Goal: Complete application form

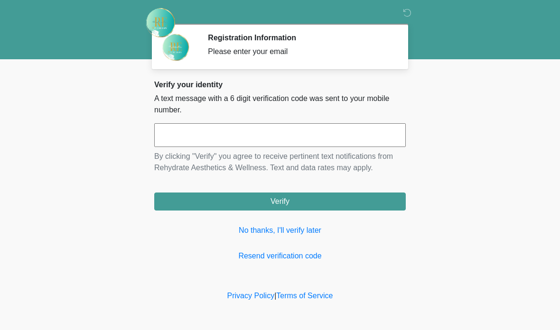
click at [170, 138] on input "text" at bounding box center [280, 135] width 252 height 24
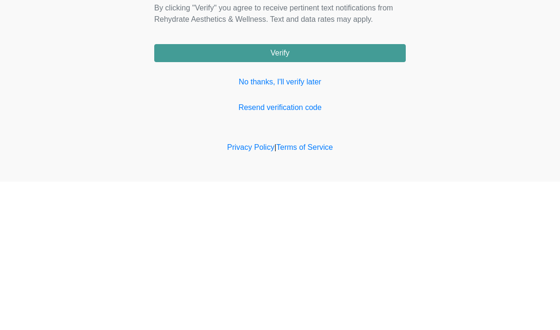
type input "******"
click at [363, 193] on button "Verify" at bounding box center [280, 202] width 252 height 18
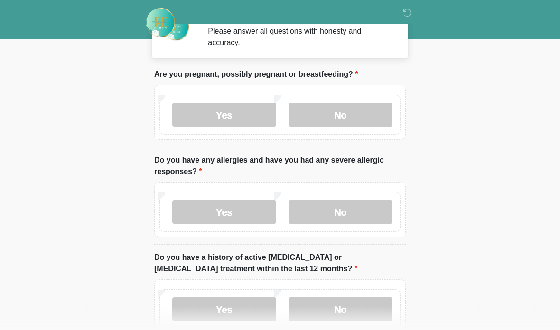
click at [352, 120] on label "No" at bounding box center [341, 115] width 104 height 24
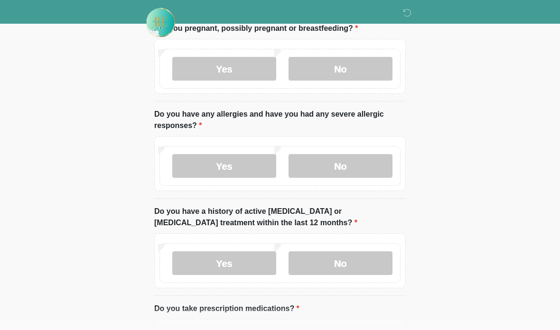
scroll to position [66, 0]
click at [341, 162] on label "No" at bounding box center [341, 167] width 104 height 24
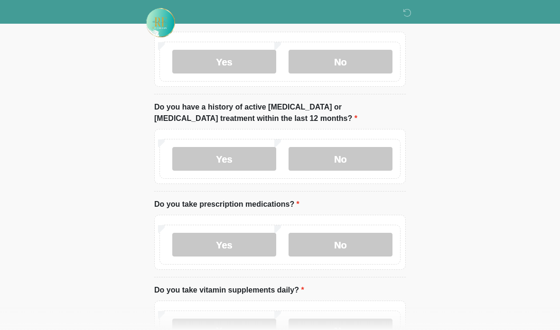
click at [352, 154] on label "No" at bounding box center [341, 159] width 104 height 24
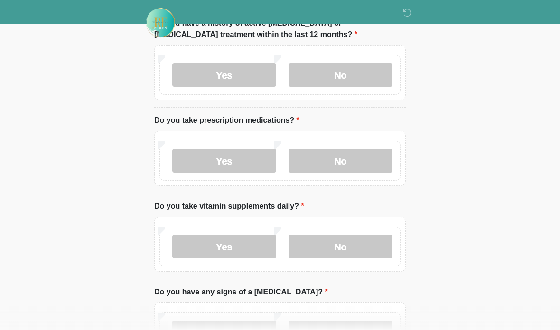
scroll to position [255, 0]
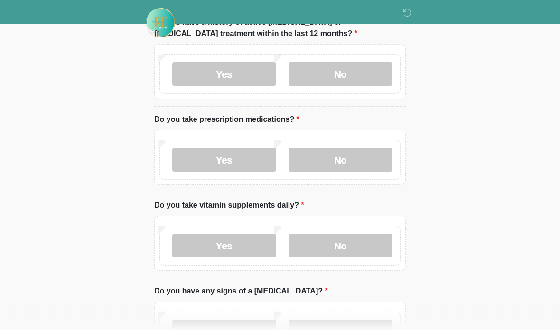
click at [351, 153] on label "No" at bounding box center [341, 161] width 104 height 24
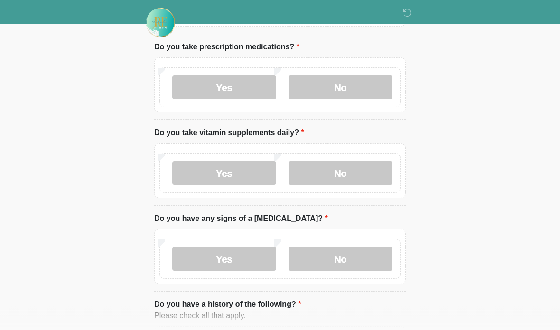
scroll to position [328, 0]
click at [361, 174] on label "No" at bounding box center [341, 173] width 104 height 24
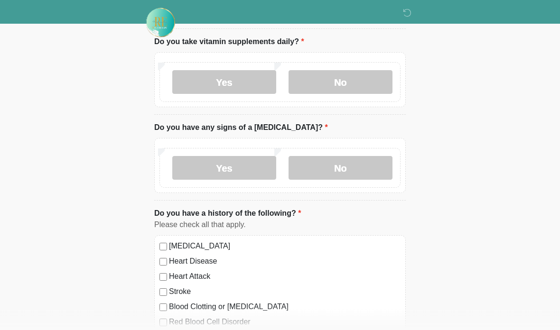
scroll to position [420, 0]
click at [354, 162] on label "No" at bounding box center [341, 168] width 104 height 24
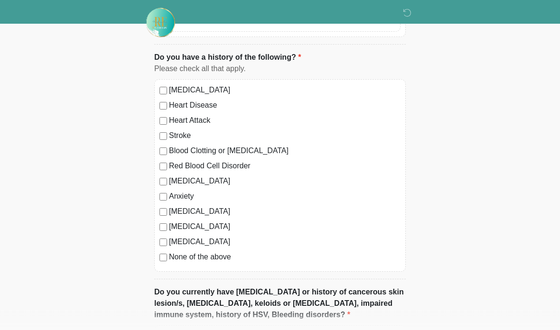
scroll to position [578, 0]
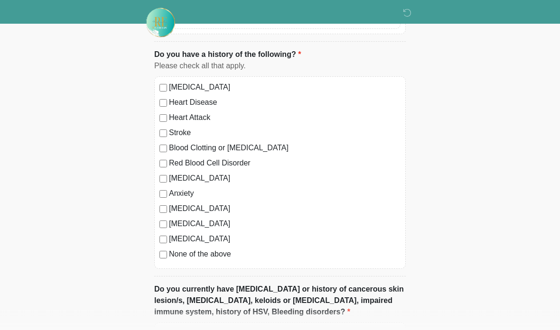
click at [213, 252] on label "None of the above" at bounding box center [285, 254] width 232 height 11
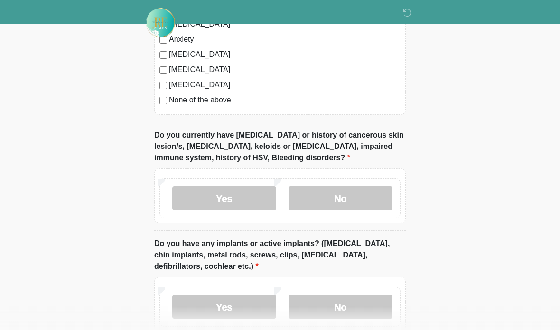
scroll to position [739, 0]
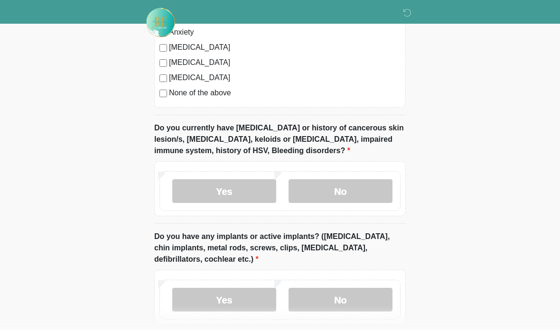
click at [368, 187] on label "No" at bounding box center [341, 192] width 104 height 24
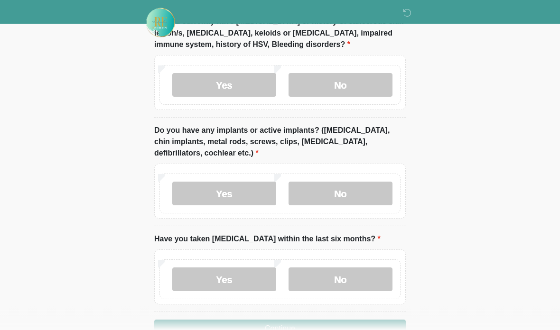
scroll to position [846, 0]
click at [370, 184] on label "No" at bounding box center [341, 194] width 104 height 24
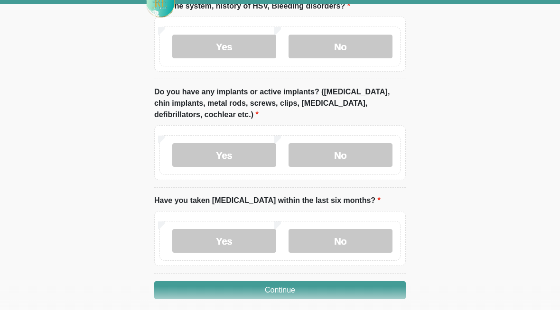
scroll to position [865, 0]
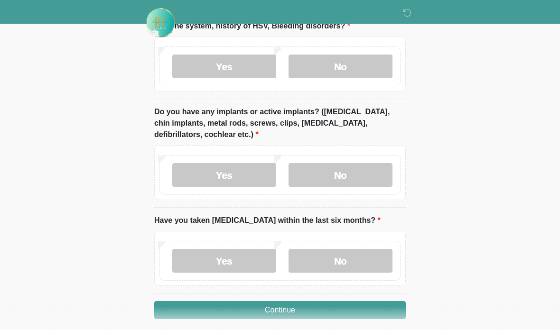
click at [359, 261] on label "No" at bounding box center [341, 261] width 104 height 24
click at [364, 309] on button "Continue" at bounding box center [280, 310] width 252 height 18
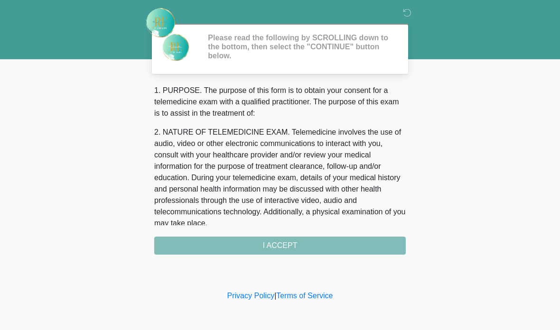
scroll to position [0, 0]
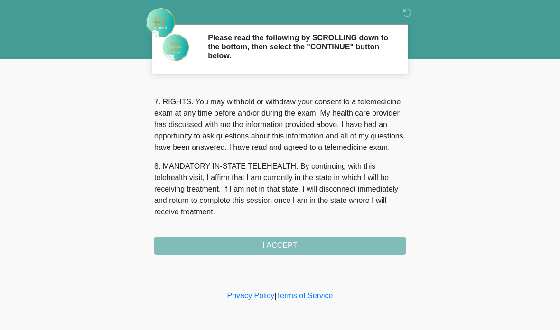
click at [227, 241] on button "I ACCEPT" at bounding box center [280, 246] width 252 height 18
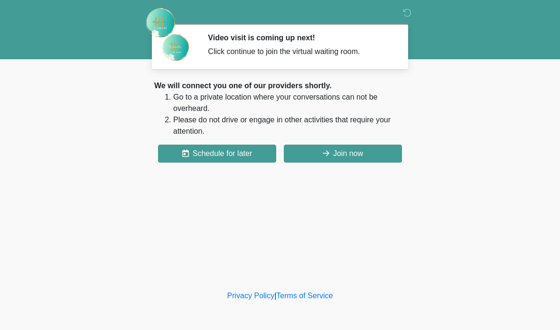
click at [334, 151] on button "Join now" at bounding box center [343, 154] width 118 height 18
